Goal: Find specific page/section: Find specific page/section

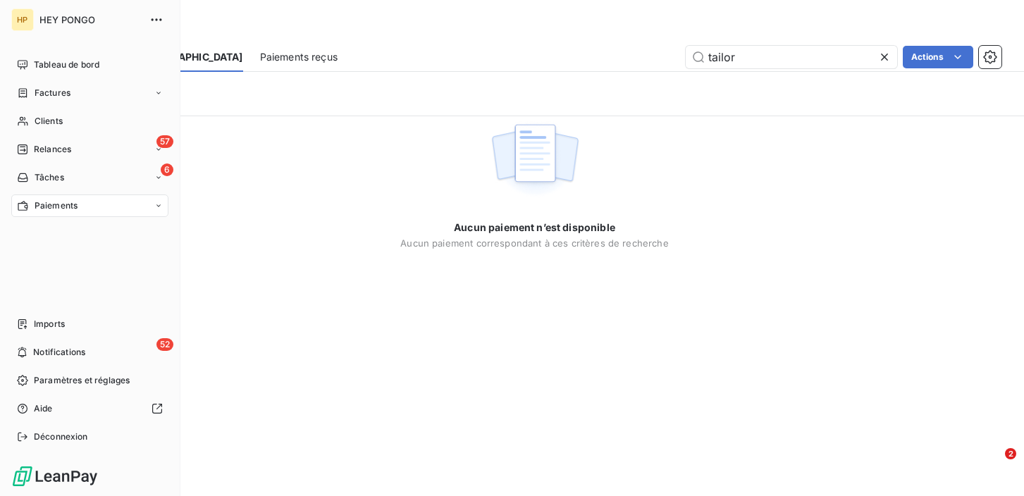
type input "tailor"
click at [38, 123] on span "Clients" at bounding box center [49, 121] width 28 height 13
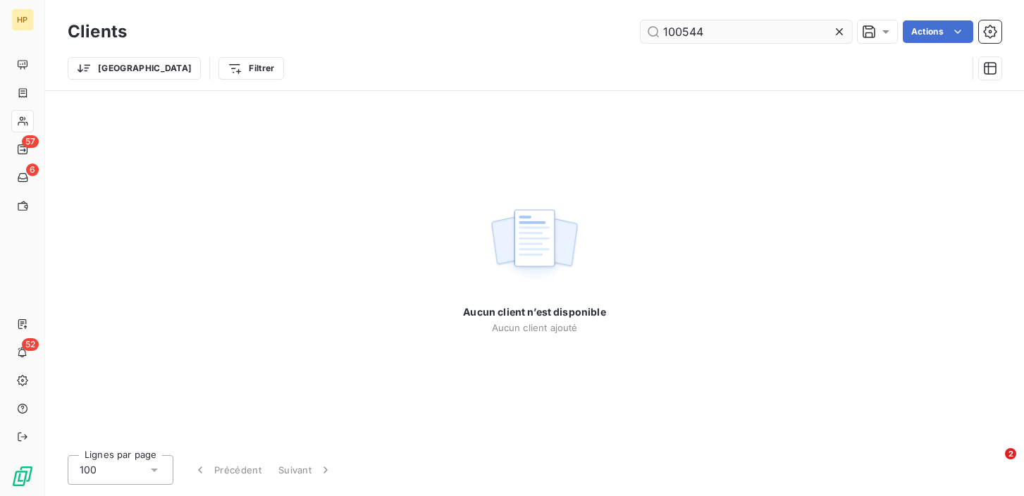
drag, startPoint x: 717, startPoint y: 37, endPoint x: 660, endPoint y: 32, distance: 57.2
click at [660, 32] on input "100544" at bounding box center [746, 31] width 211 height 23
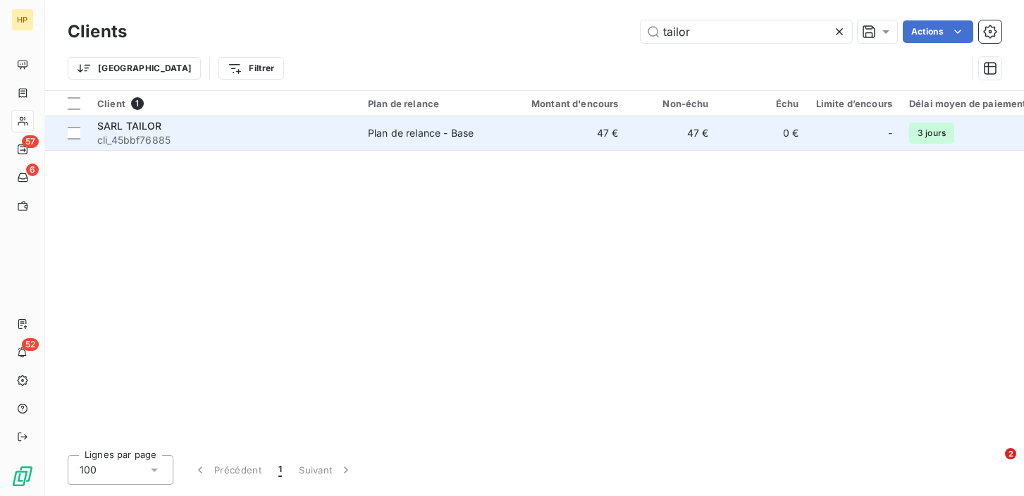
type input "tailor"
click at [347, 136] on span "cli_45bbf76885" at bounding box center [224, 140] width 254 height 14
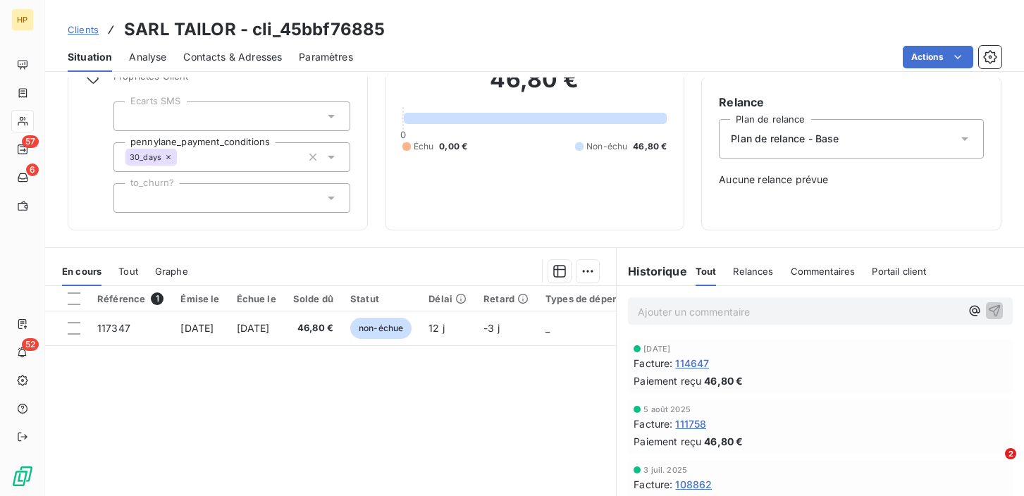
scroll to position [120, 0]
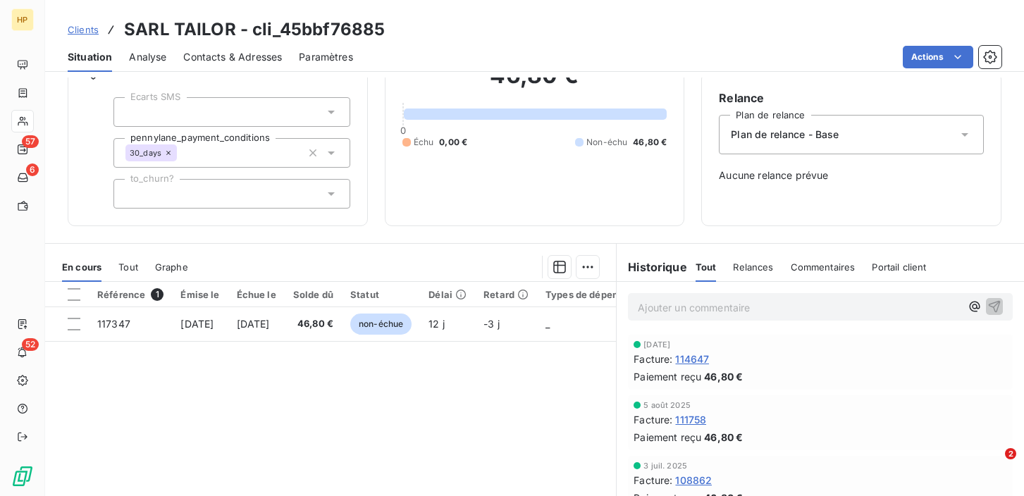
click at [710, 304] on p "Ajouter un commentaire ﻿" at bounding box center [799, 308] width 323 height 18
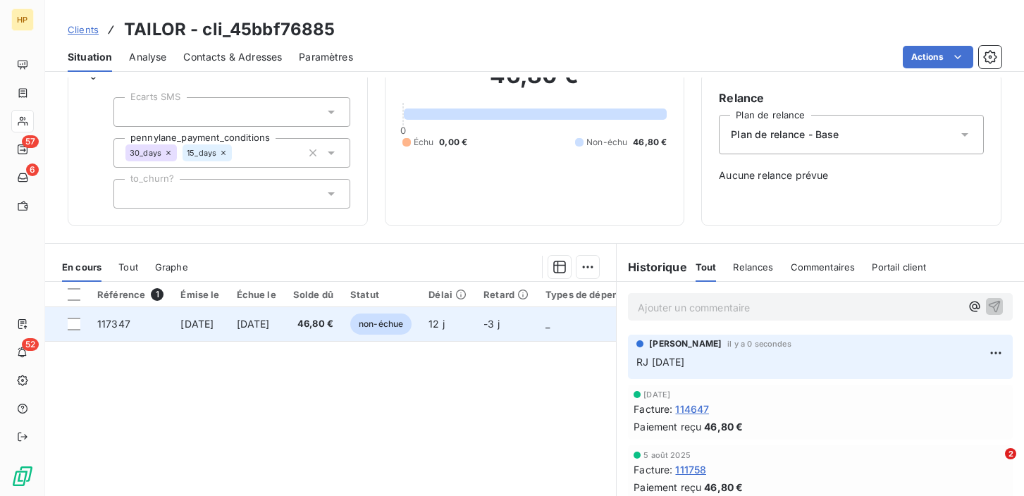
click at [327, 320] on span "46,80 €" at bounding box center [313, 324] width 40 height 14
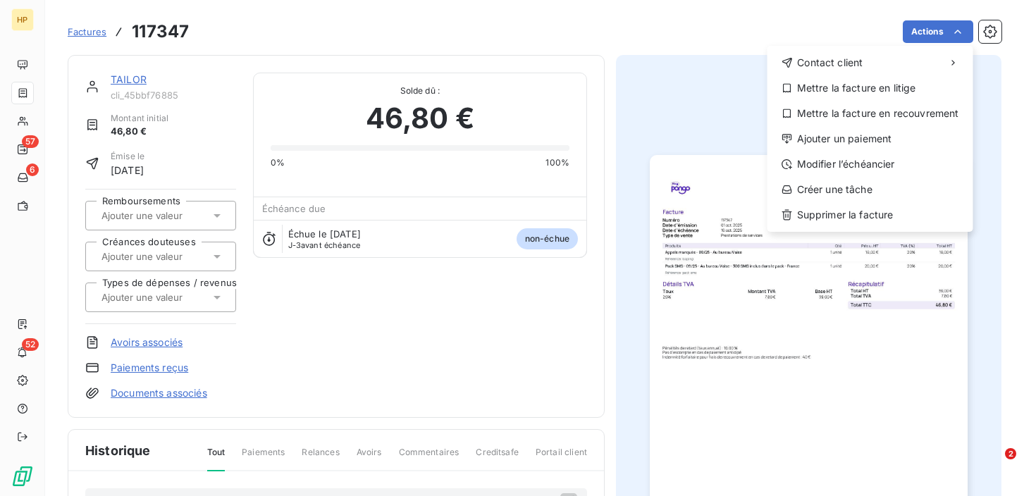
click at [814, 347] on html "HP 57 6 52 Factures 117347 Actions Contact client Mettre la facture en litige M…" at bounding box center [512, 248] width 1024 height 496
